Goal: Information Seeking & Learning: Check status

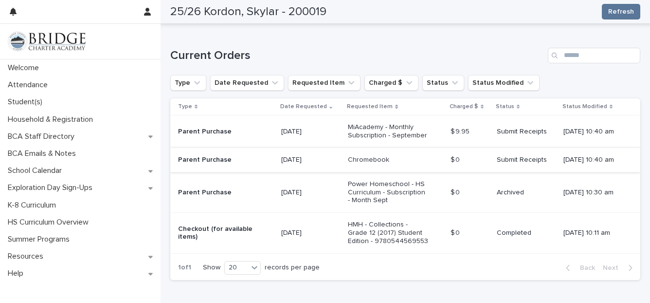
scroll to position [219, 0]
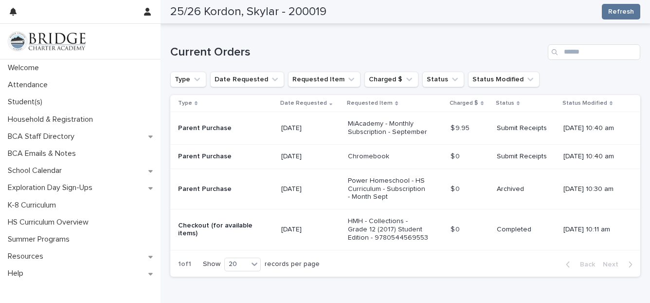
click at [572, 155] on p "[DATE] 10:40 am" at bounding box center [593, 156] width 61 height 8
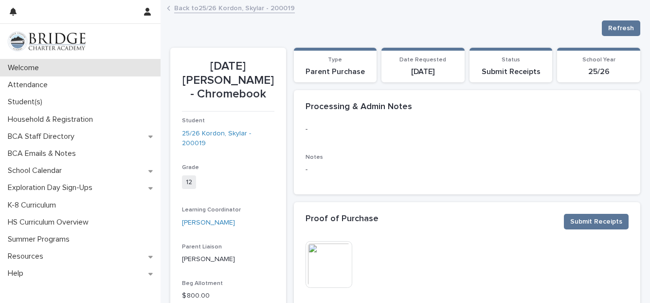
click at [13, 69] on p "Welcome" at bounding box center [25, 67] width 43 height 9
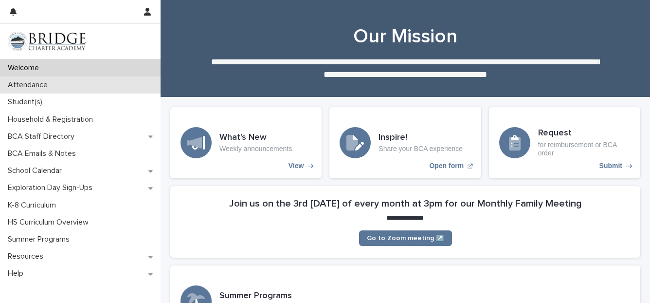
click at [16, 87] on p "Attendance" at bounding box center [30, 84] width 52 height 9
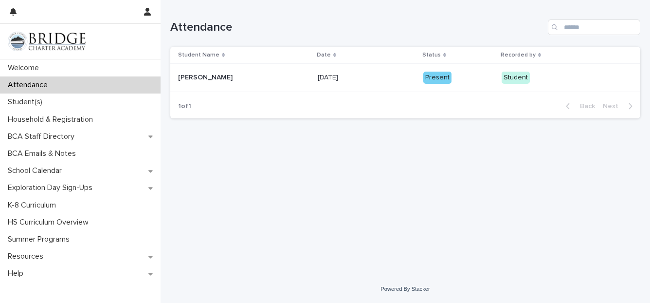
click at [318, 75] on p "[DATE]" at bounding box center [329, 77] width 22 height 10
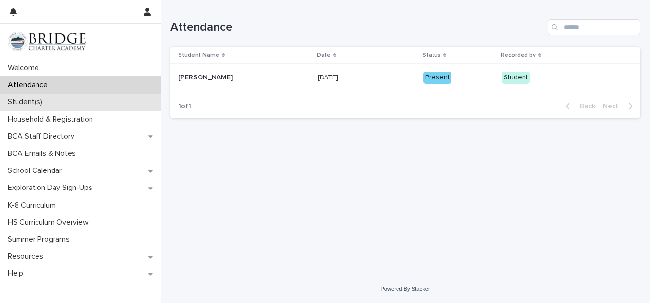
click at [26, 101] on p "Student(s)" at bounding box center [27, 101] width 46 height 9
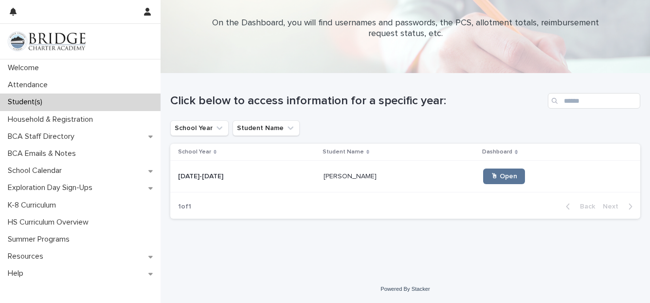
scroll to position [24, 0]
click at [200, 171] on p "[DATE]-[DATE]" at bounding box center [201, 175] width 47 height 10
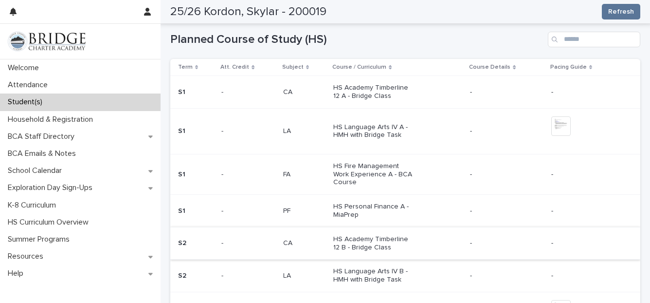
scroll to position [292, 0]
